Goal: Find specific page/section: Locate item on page

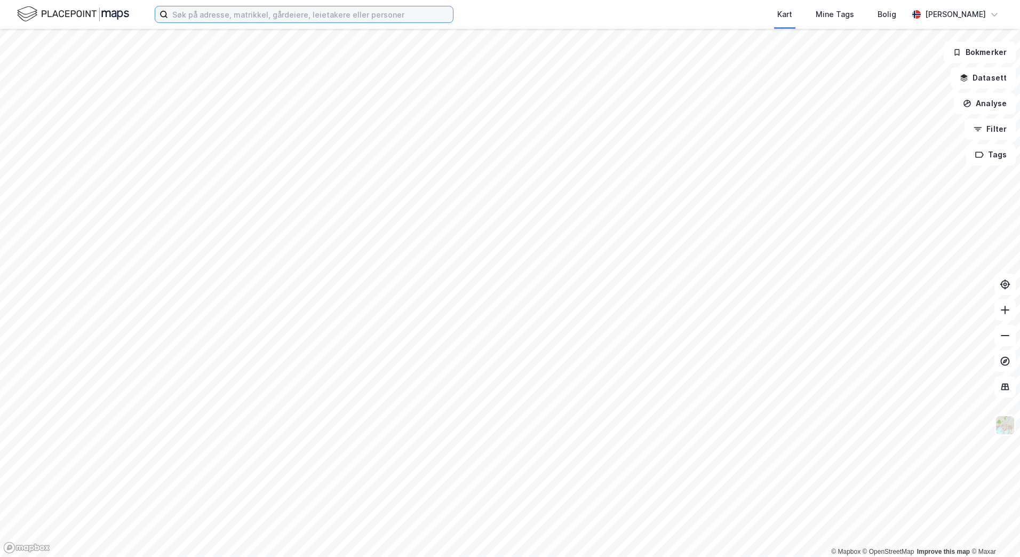
click at [243, 16] on input at bounding box center [310, 14] width 285 height 16
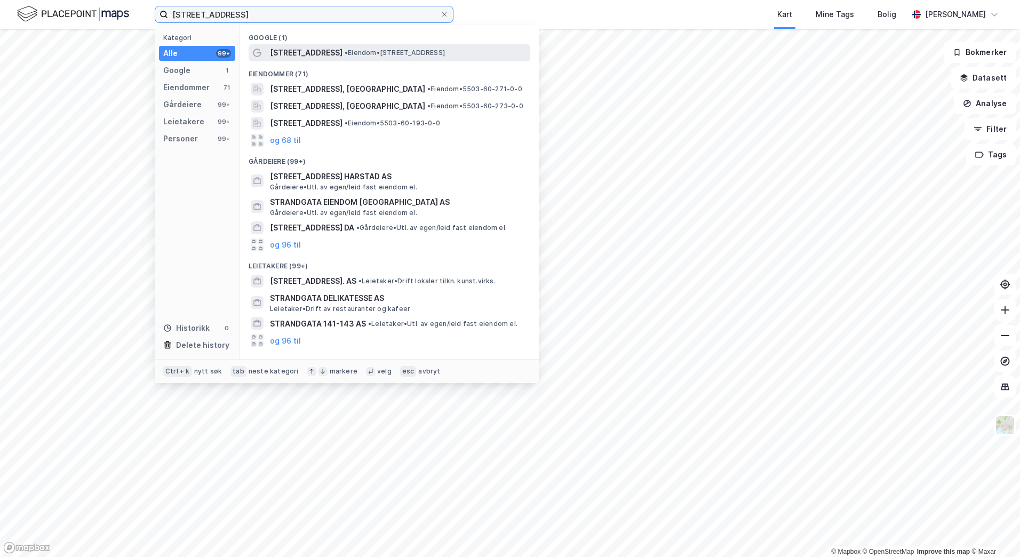
type input "[STREET_ADDRESS]"
click at [413, 50] on span "• Eiendom • [STREET_ADDRESS]" at bounding box center [395, 53] width 100 height 9
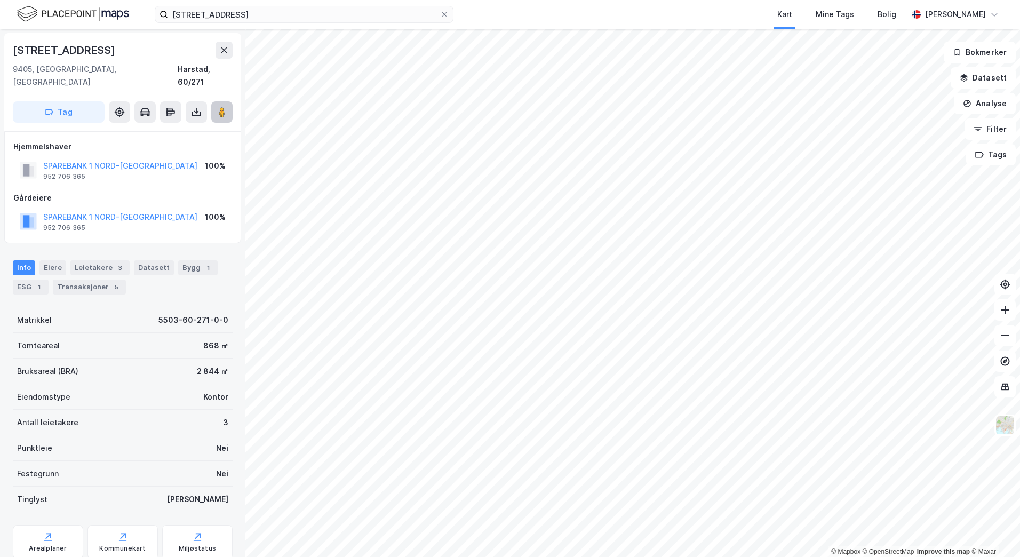
click at [226, 107] on icon at bounding box center [222, 112] width 11 height 11
